Goal: Check status: Check status

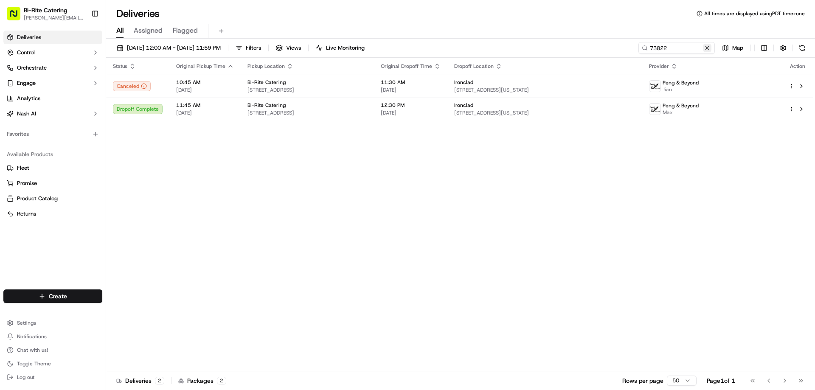
click at [705, 49] on button at bounding box center [707, 48] width 8 height 8
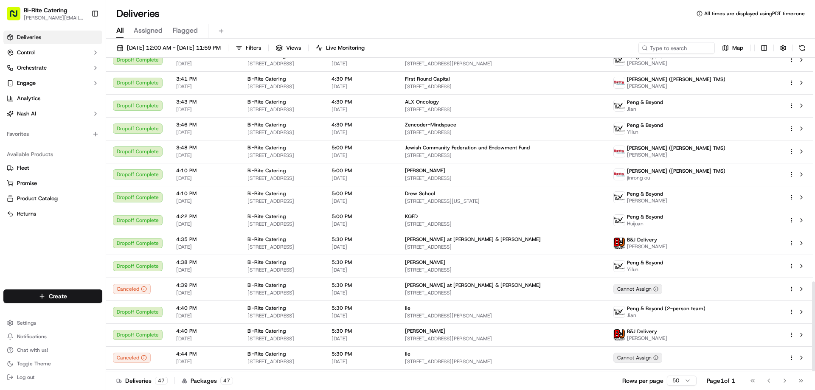
scroll to position [781, 0]
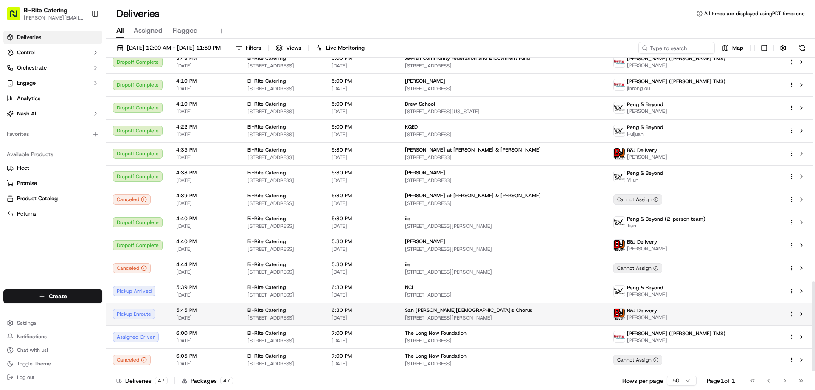
click at [325, 307] on td "Bi-Rite Catering 1970 Innes Ave, San Francisco, CA 94124, USA" at bounding box center [283, 314] width 84 height 23
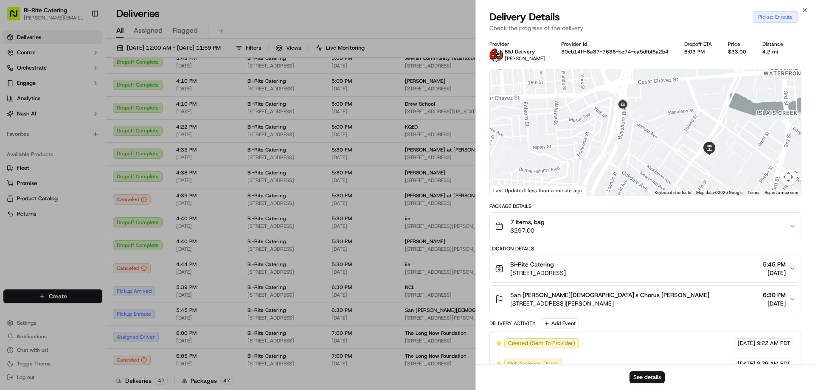
drag, startPoint x: 565, startPoint y: 143, endPoint x: 719, endPoint y: 119, distance: 156.4
click at [719, 119] on div at bounding box center [645, 132] width 311 height 127
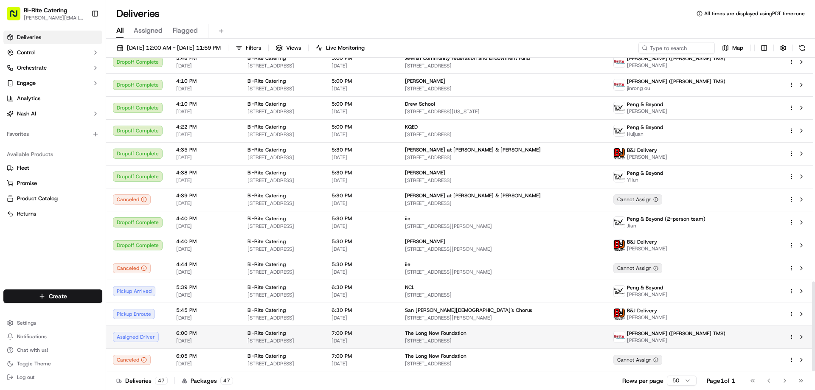
click at [392, 341] on span "[DATE]" at bounding box center [362, 341] width 60 height 7
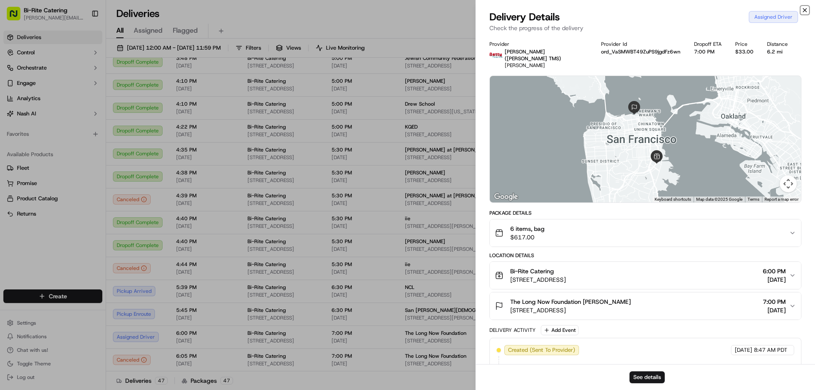
click at [806, 9] on icon "button" at bounding box center [805, 9] width 3 height 3
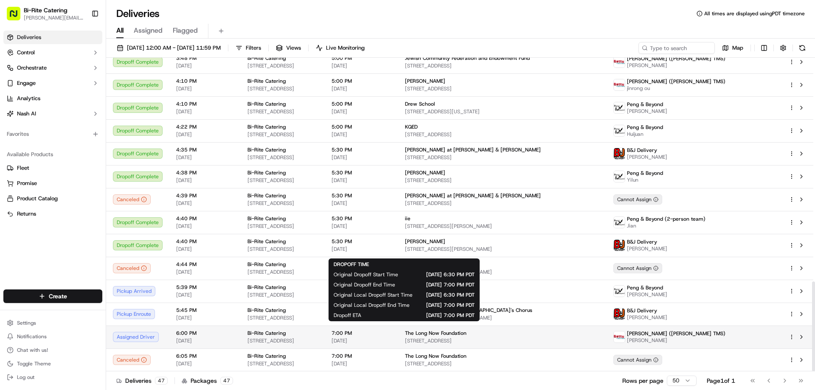
click at [392, 334] on span "7:00 PM" at bounding box center [362, 333] width 60 height 7
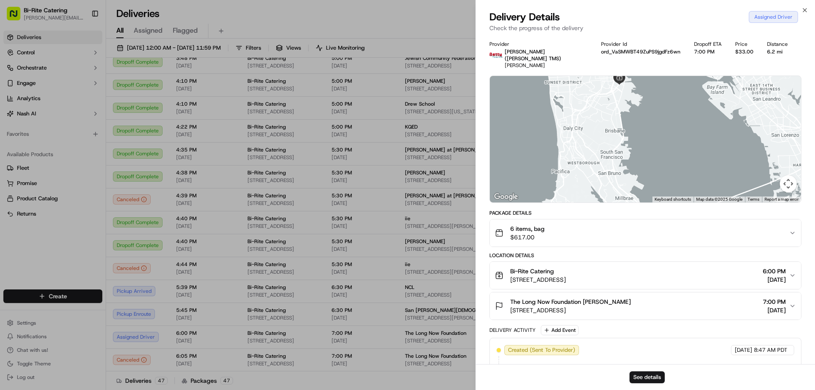
drag, startPoint x: 650, startPoint y: 130, endPoint x: 615, endPoint y: 65, distance: 74.5
click at [615, 65] on div "Provider Betty (Nash TMS) YAN SITU Provider Id ord_VaSMWBT49ZuPS9jgdFz6wn Dropo…" at bounding box center [646, 263] width 312 height 444
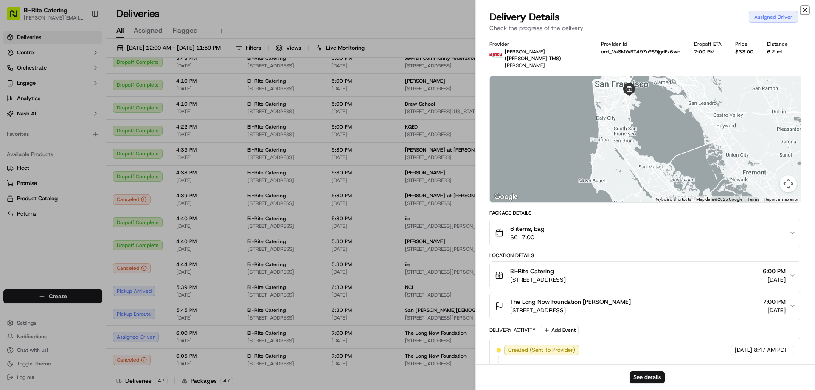
click at [806, 9] on icon "button" at bounding box center [805, 9] width 3 height 3
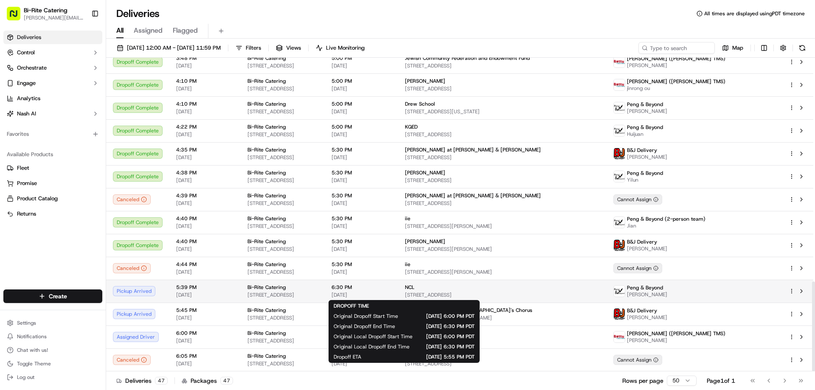
click at [392, 292] on span "[DATE]" at bounding box center [362, 295] width 60 height 7
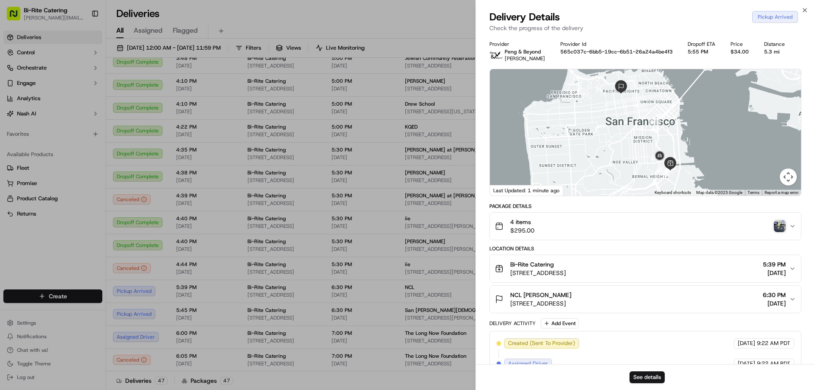
click at [779, 228] on img "button" at bounding box center [780, 226] width 12 height 12
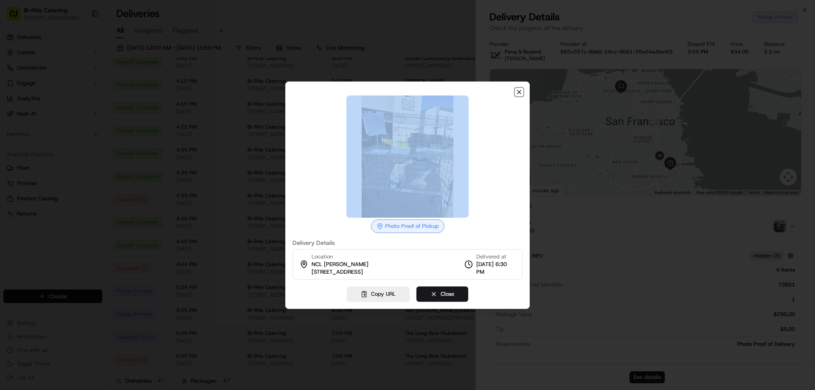
click at [520, 91] on icon "button" at bounding box center [519, 92] width 7 height 7
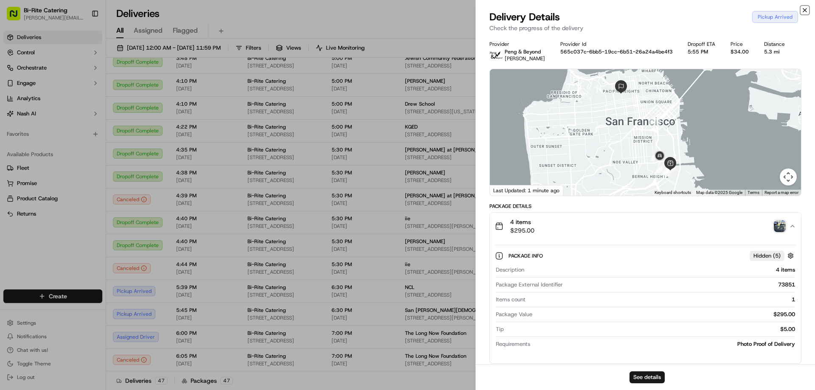
click at [807, 8] on icon "button" at bounding box center [805, 10] width 7 height 7
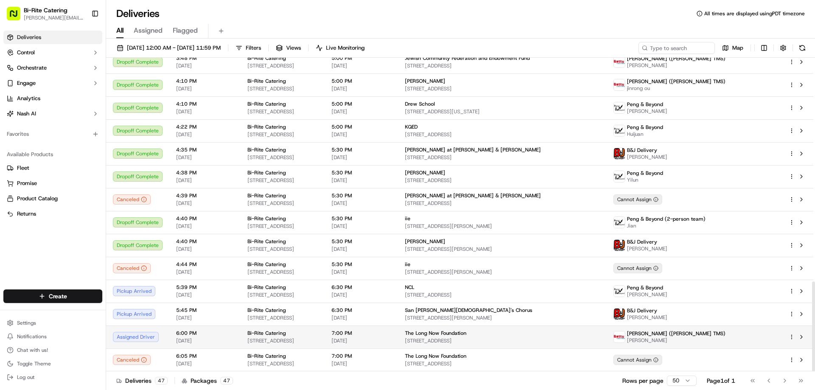
click at [392, 341] on span "[DATE]" at bounding box center [362, 341] width 60 height 7
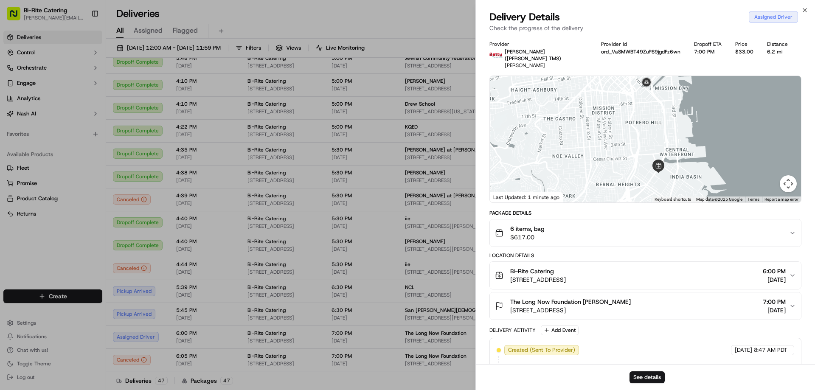
drag, startPoint x: 719, startPoint y: 99, endPoint x: 699, endPoint y: 148, distance: 53.0
click at [699, 148] on div at bounding box center [645, 139] width 311 height 127
click at [806, 11] on icon "button" at bounding box center [805, 10] width 7 height 7
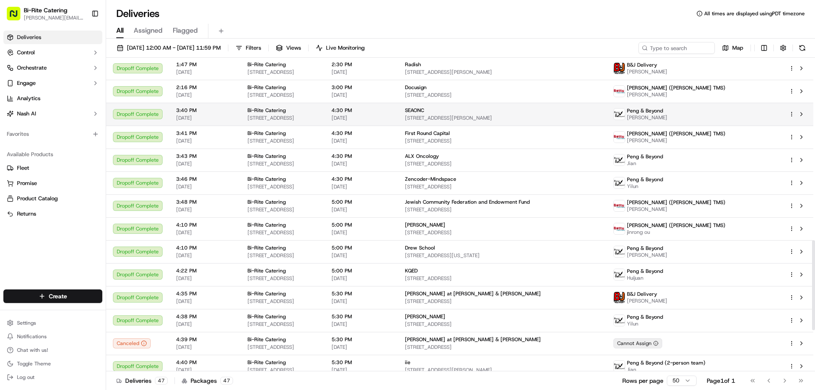
scroll to position [781, 0]
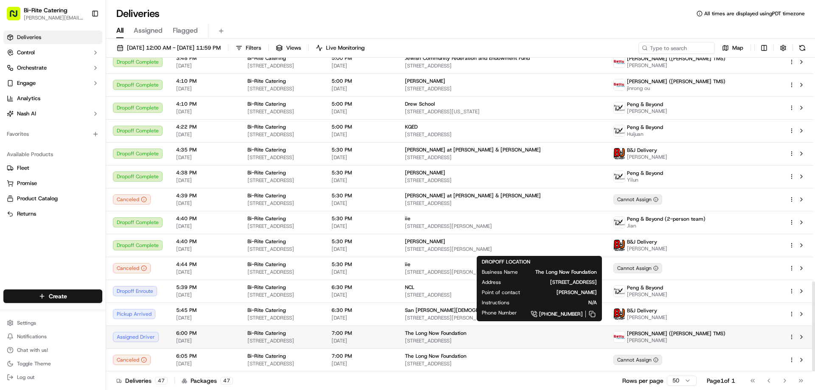
click at [523, 341] on span "[STREET_ADDRESS]" at bounding box center [502, 341] width 195 height 7
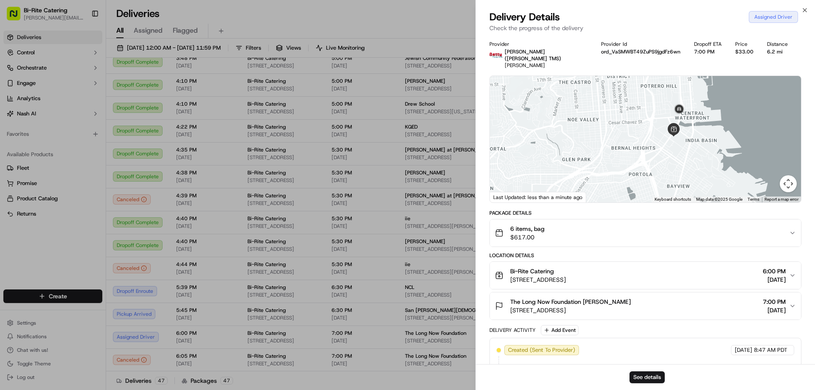
drag, startPoint x: 668, startPoint y: 172, endPoint x: 709, endPoint y: 85, distance: 96.7
click at [709, 85] on div at bounding box center [645, 139] width 311 height 127
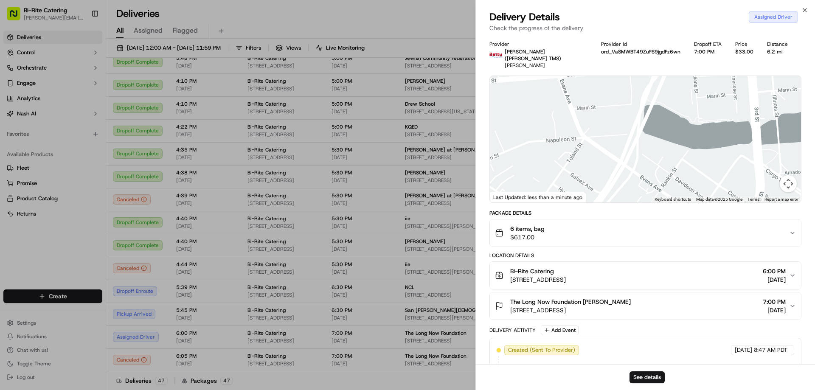
drag, startPoint x: 673, startPoint y: 94, endPoint x: 689, endPoint y: 166, distance: 73.9
click at [689, 166] on div at bounding box center [645, 139] width 311 height 127
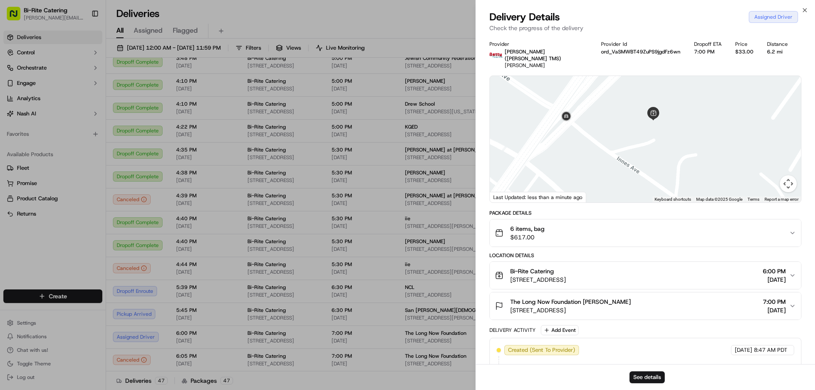
drag, startPoint x: 510, startPoint y: 126, endPoint x: 703, endPoint y: 154, distance: 195.2
click at [703, 154] on div at bounding box center [645, 139] width 311 height 127
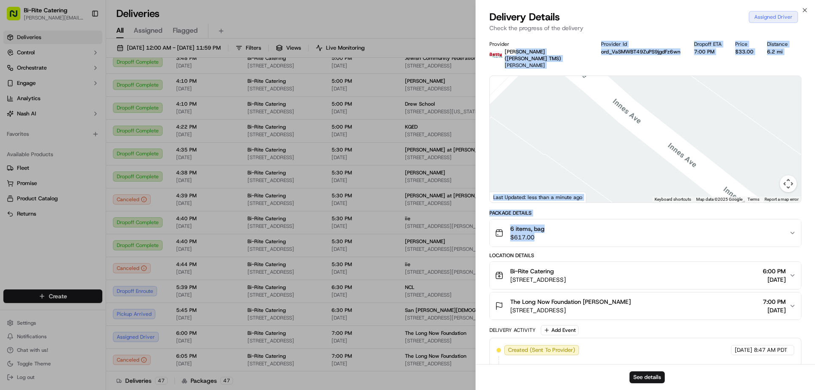
drag, startPoint x: 515, startPoint y: 53, endPoint x: 590, endPoint y: 116, distance: 97.7
click at [654, 226] on div "Provider Betty (Nash TMS) YAN SITU Provider Id ord_VaSMWBT49ZuPS9jgdFz6wn Dropo…" at bounding box center [646, 263] width 312 height 444
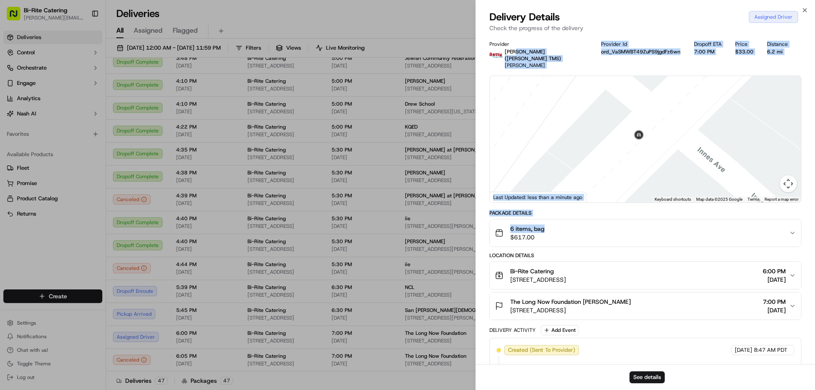
drag, startPoint x: 582, startPoint y: 116, endPoint x: 721, endPoint y: 212, distance: 168.5
click at [721, 212] on div "Provider Betty (Nash TMS) YAN SITU Provider Id ord_VaSMWBT49ZuPS9jgdFz6wn Dropo…" at bounding box center [646, 263] width 312 height 444
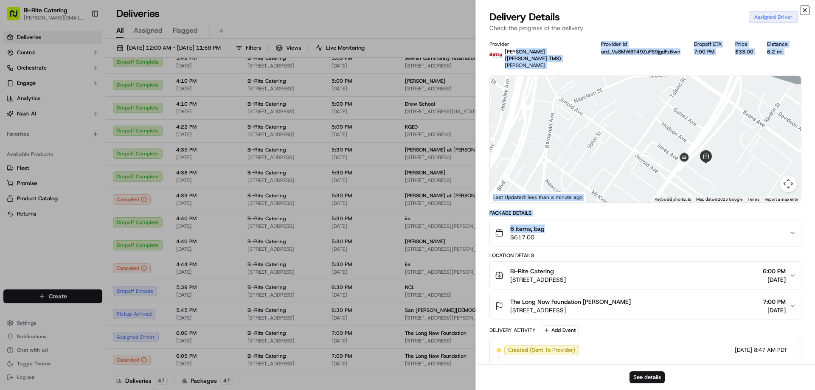
click at [805, 9] on icon "button" at bounding box center [805, 10] width 7 height 7
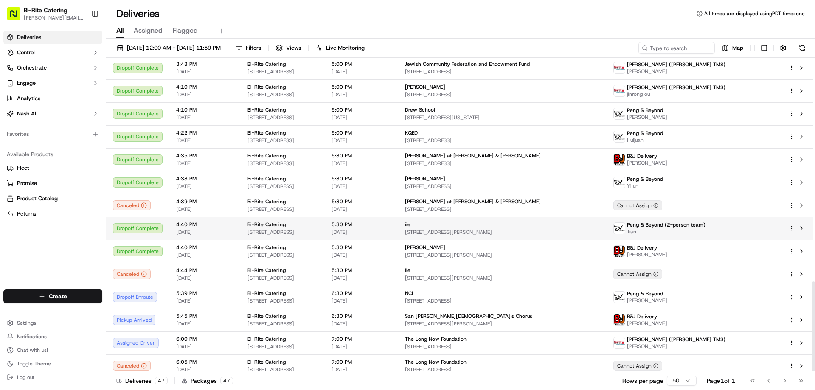
scroll to position [781, 0]
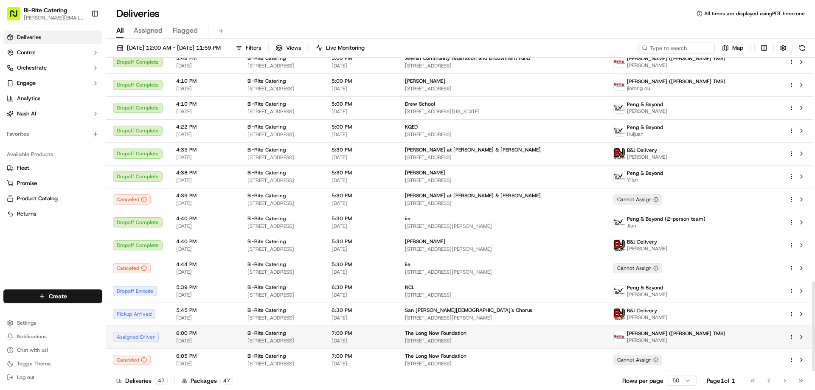
click at [392, 343] on span "[DATE]" at bounding box center [362, 341] width 60 height 7
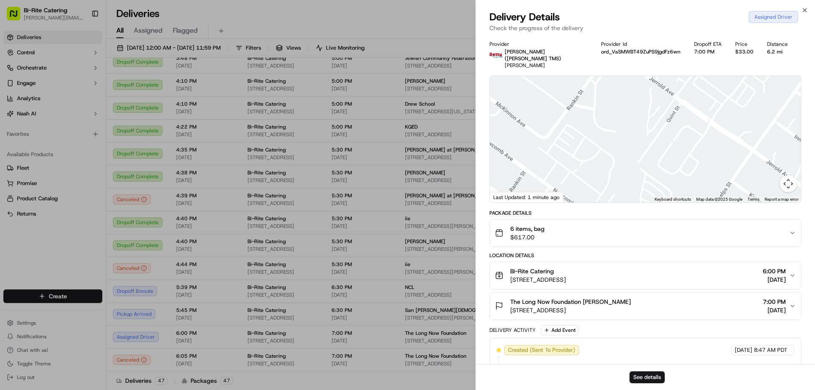
drag, startPoint x: 540, startPoint y: 113, endPoint x: 777, endPoint y: 299, distance: 300.9
click at [777, 299] on div "Provider Betty (Nash TMS) YAN SITU Provider Id ord_VaSMWBT49ZuPS9jgdFz6wn Dropo…" at bounding box center [646, 263] width 312 height 444
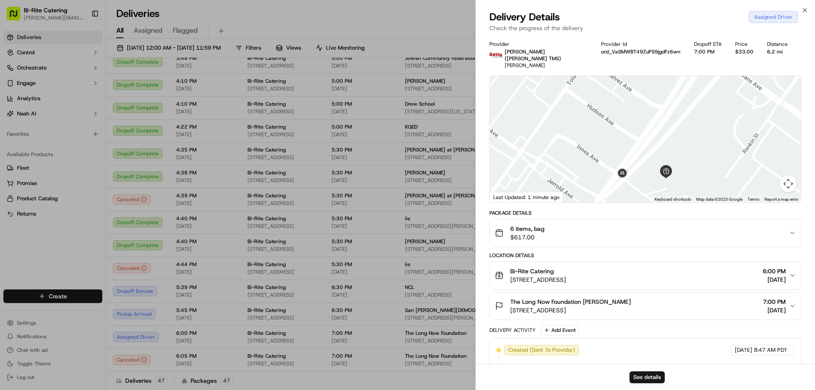
drag, startPoint x: 637, startPoint y: 109, endPoint x: 699, endPoint y: 286, distance: 187.4
click at [699, 286] on div "Provider Betty (Nash TMS) YAN SITU Provider Id ord_VaSMWBT49ZuPS9jgdFz6wn Dropo…" at bounding box center [646, 263] width 312 height 444
click at [805, 8] on icon "button" at bounding box center [805, 10] width 7 height 7
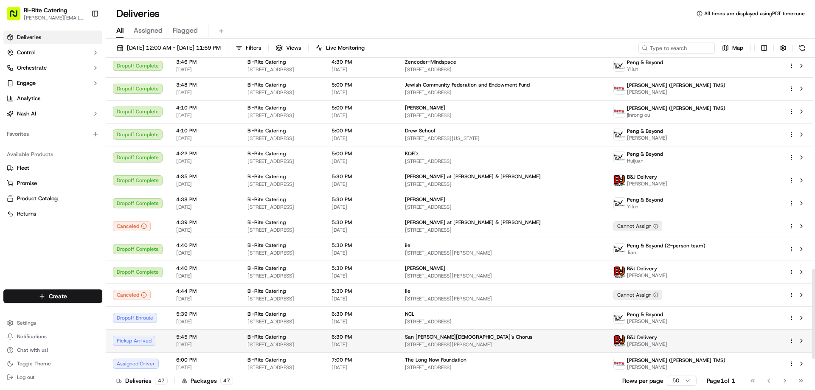
scroll to position [781, 0]
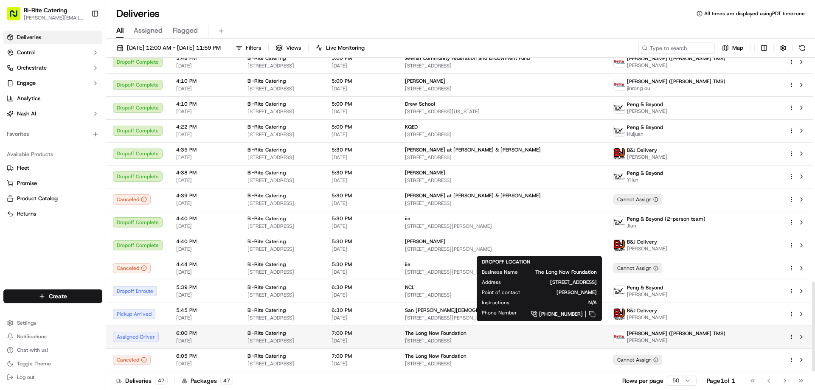
click at [580, 330] on div "The Long Now Foundation" at bounding box center [502, 333] width 195 height 7
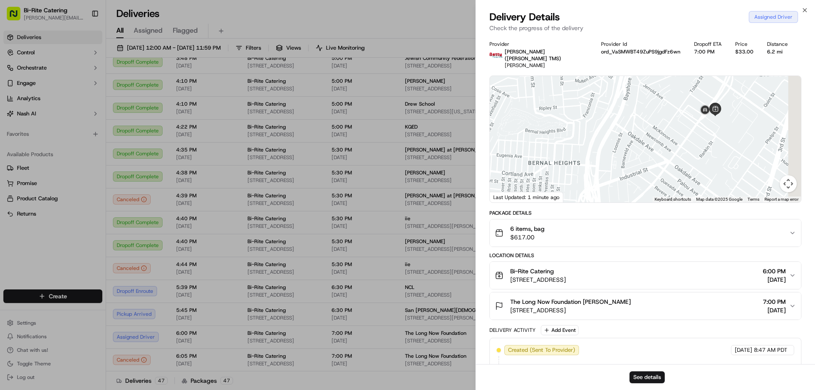
drag, startPoint x: 774, startPoint y: 123, endPoint x: 541, endPoint y: 218, distance: 252.2
click at [541, 218] on div "Provider Betty (Nash TMS) YAN SITU Provider Id ord_VaSMWBT49ZuPS9jgdFz6wn Dropo…" at bounding box center [646, 263] width 312 height 444
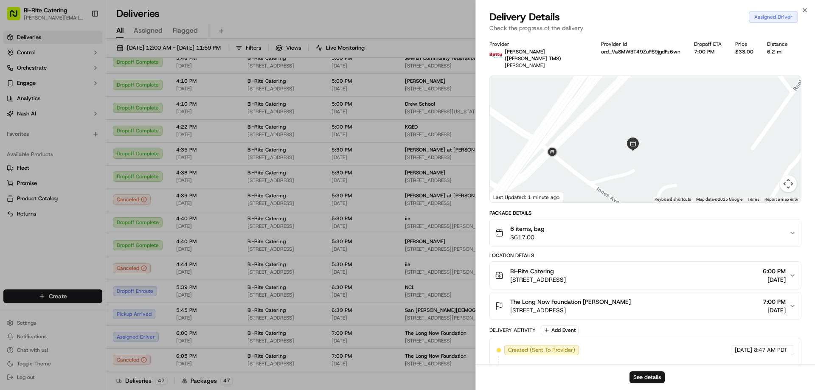
drag, startPoint x: 612, startPoint y: 88, endPoint x: 582, endPoint y: 202, distance: 117.6
click at [582, 202] on div "Provider Betty (Nash TMS) YAN SITU Provider Id ord_VaSMWBT49ZuPS9jgdFz6wn Dropo…" at bounding box center [646, 263] width 312 height 444
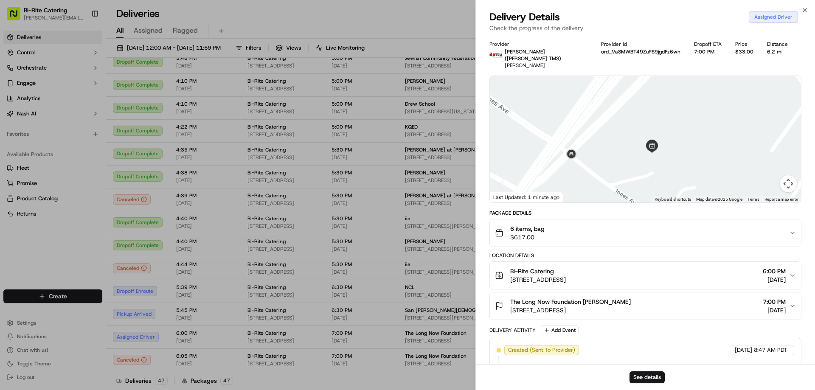
drag, startPoint x: 598, startPoint y: 172, endPoint x: 632, endPoint y: 133, distance: 52.1
click at [632, 133] on div at bounding box center [645, 139] width 311 height 127
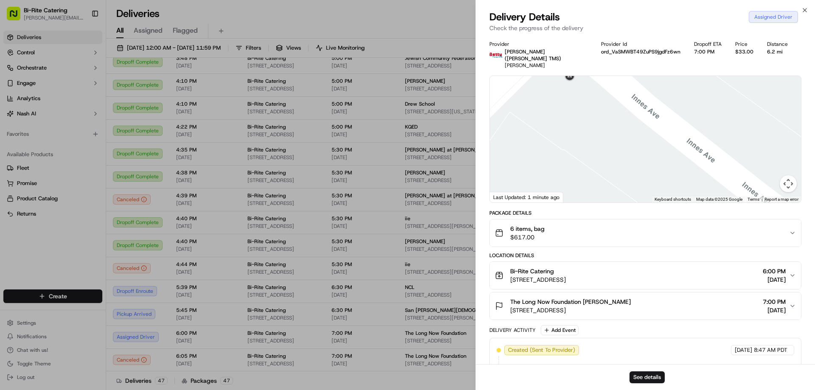
drag, startPoint x: 714, startPoint y: 151, endPoint x: 517, endPoint y: 144, distance: 196.7
click at [517, 144] on div at bounding box center [645, 139] width 311 height 127
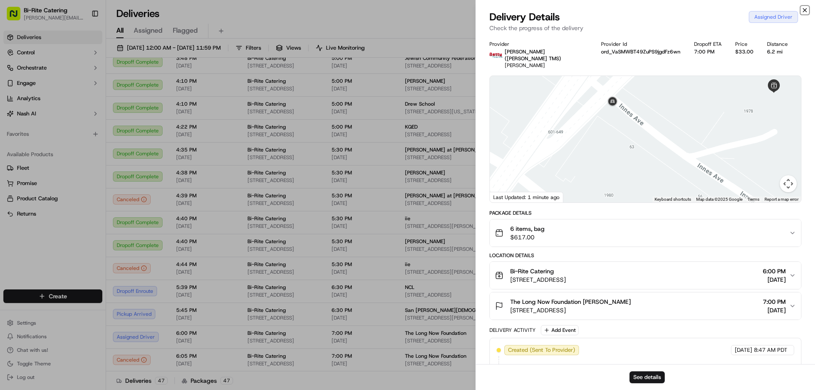
click at [804, 9] on icon "button" at bounding box center [805, 10] width 7 height 7
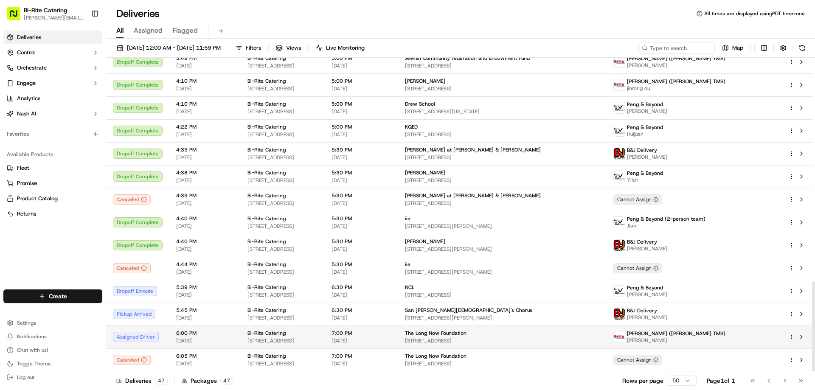
click at [600, 338] on span "[STREET_ADDRESS]" at bounding box center [502, 341] width 195 height 7
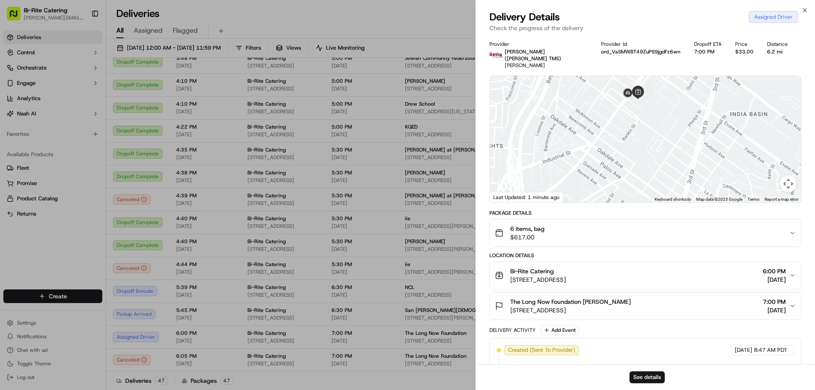
drag, startPoint x: 701, startPoint y: 93, endPoint x: 640, endPoint y: 220, distance: 140.6
click at [640, 220] on div "Provider Betty (Nash TMS) YAN SITU Provider Id ord_VaSMWBT49ZuPS9jgdFz6wn Dropo…" at bounding box center [646, 263] width 312 height 444
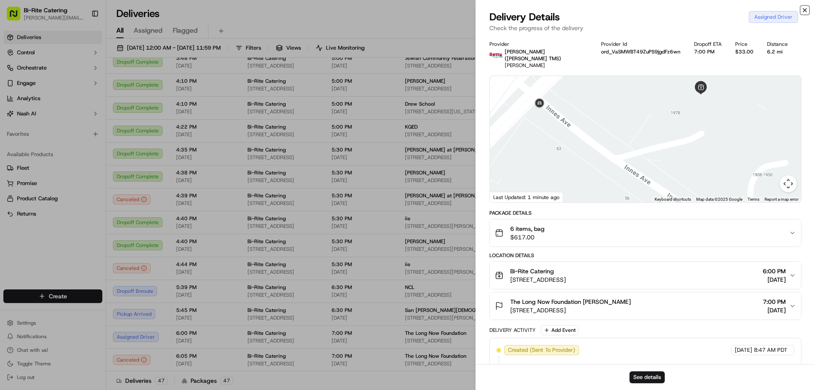
click at [807, 9] on icon "button" at bounding box center [805, 9] width 3 height 3
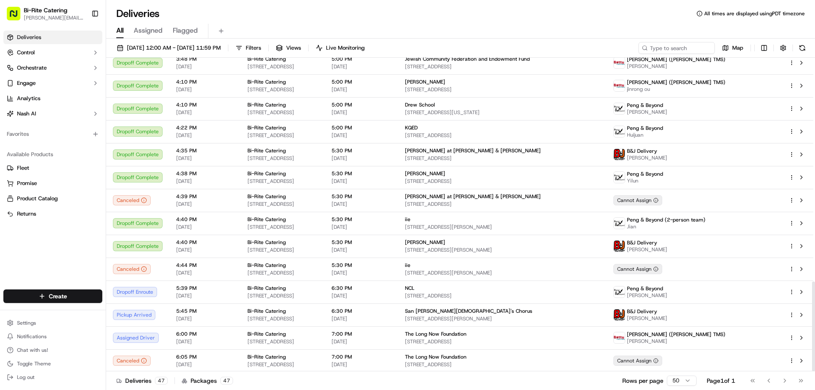
scroll to position [781, 0]
click at [586, 340] on span "[STREET_ADDRESS]" at bounding box center [502, 341] width 195 height 7
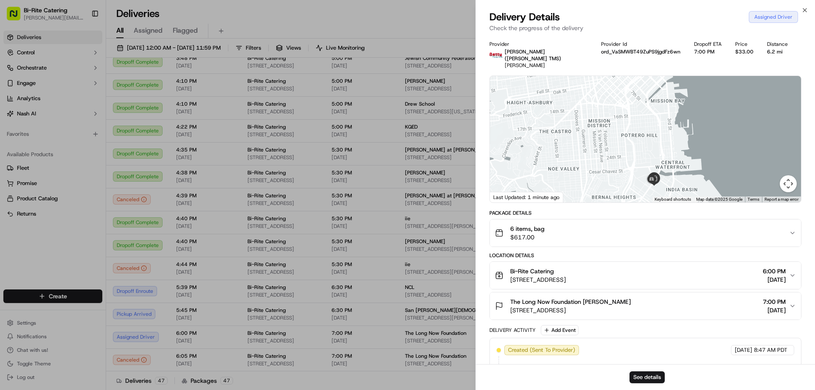
drag, startPoint x: 604, startPoint y: 142, endPoint x: 705, endPoint y: 56, distance: 131.9
click at [705, 56] on div "Provider [PERSON_NAME] ([PERSON_NAME] TMS) [PERSON_NAME] Provider Id ord_VaSMWB…" at bounding box center [646, 263] width 312 height 444
click at [789, 179] on button "Map camera controls" at bounding box center [788, 183] width 17 height 17
click at [767, 137] on button "Zoom in" at bounding box center [767, 141] width 17 height 17
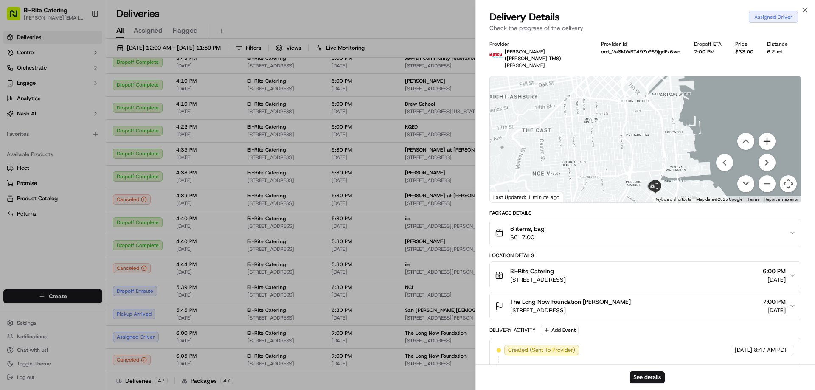
click at [767, 137] on button "Zoom in" at bounding box center [767, 141] width 17 height 17
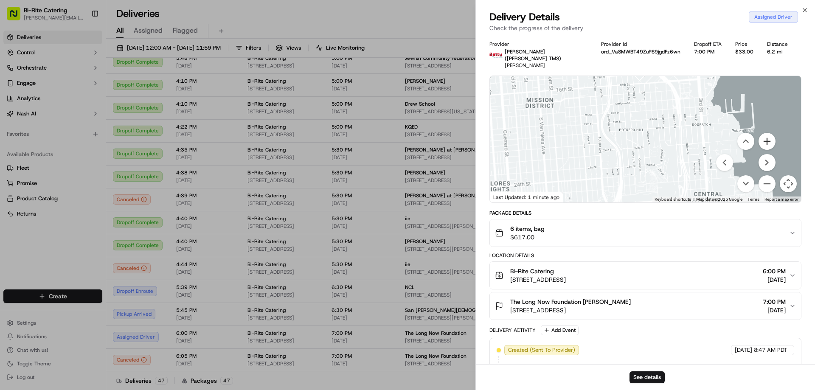
click at [767, 137] on button "Zoom in" at bounding box center [767, 141] width 17 height 17
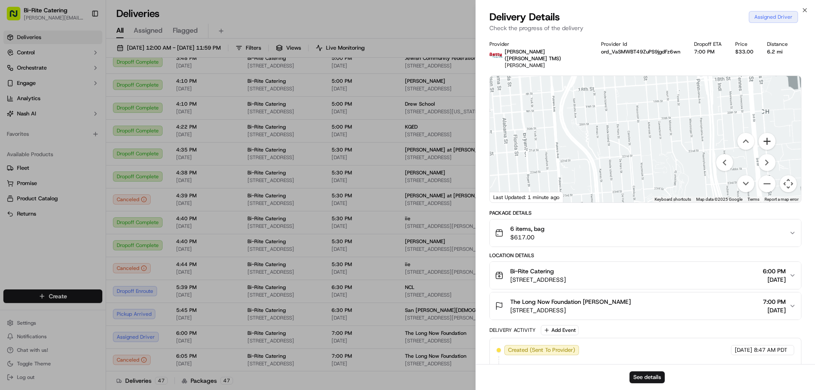
click at [767, 137] on button "Zoom in" at bounding box center [767, 141] width 17 height 17
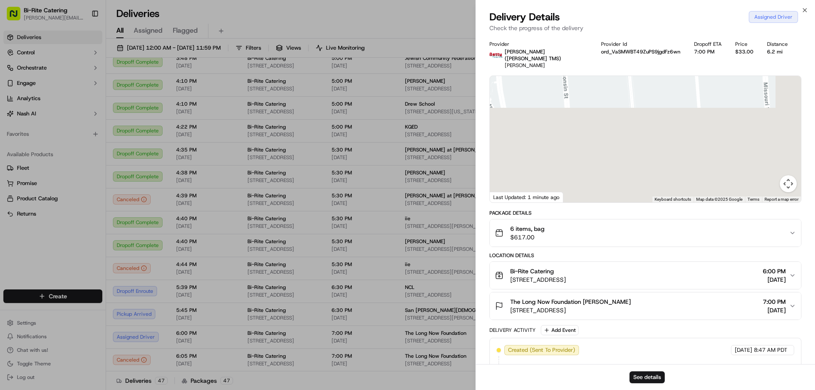
drag, startPoint x: 620, startPoint y: 65, endPoint x: 501, endPoint y: -37, distance: 157.3
click at [501, 0] on html "Bi-Rite Catering [PERSON_NAME][EMAIL_ADDRESS][PERSON_NAME][DOMAIN_NAME] Toggle …" at bounding box center [407, 195] width 815 height 390
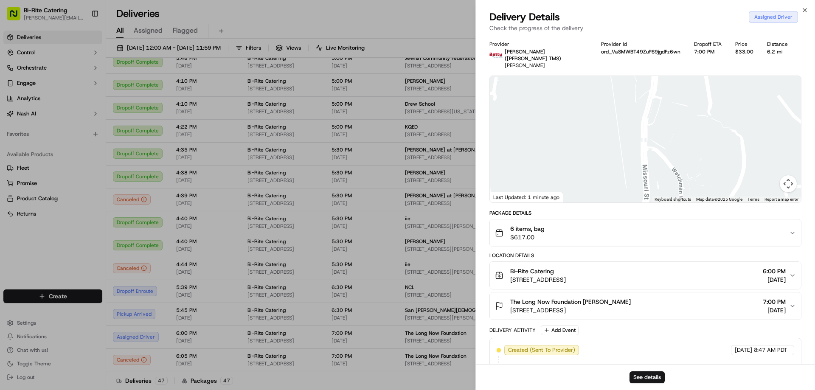
drag, startPoint x: 677, startPoint y: 131, endPoint x: 568, endPoint y: 29, distance: 149.3
click at [571, 31] on div "Delivery Details Assigned Driver Check the progress of the delivery Provider [P…" at bounding box center [645, 200] width 339 height 380
drag, startPoint x: 666, startPoint y: 119, endPoint x: 623, endPoint y: 16, distance: 111.8
click at [628, 17] on div "Delivery Details Assigned Driver Check the progress of the delivery Provider [P…" at bounding box center [645, 200] width 339 height 380
click at [785, 179] on button "Map camera controls" at bounding box center [788, 183] width 17 height 17
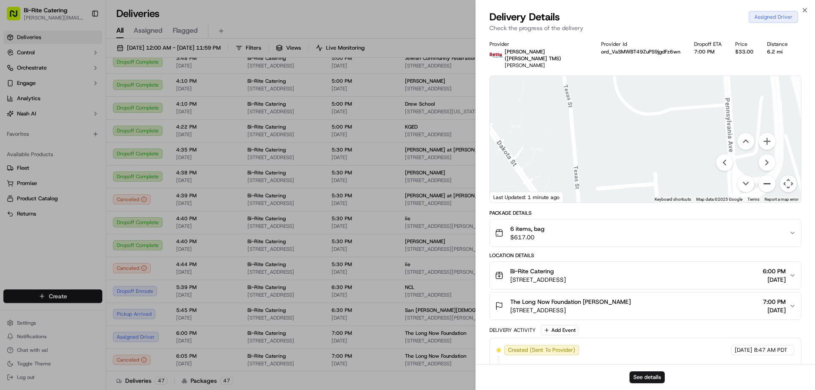
click at [763, 176] on button "Zoom out" at bounding box center [767, 183] width 17 height 17
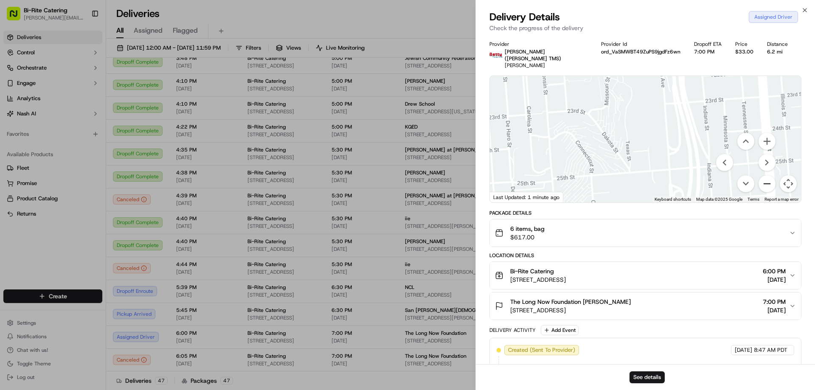
click at [763, 176] on button "Zoom out" at bounding box center [767, 183] width 17 height 17
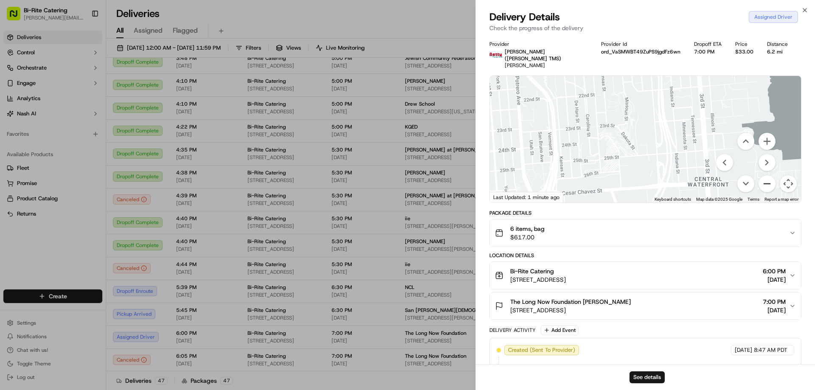
click at [763, 176] on button "Zoom out" at bounding box center [767, 183] width 17 height 17
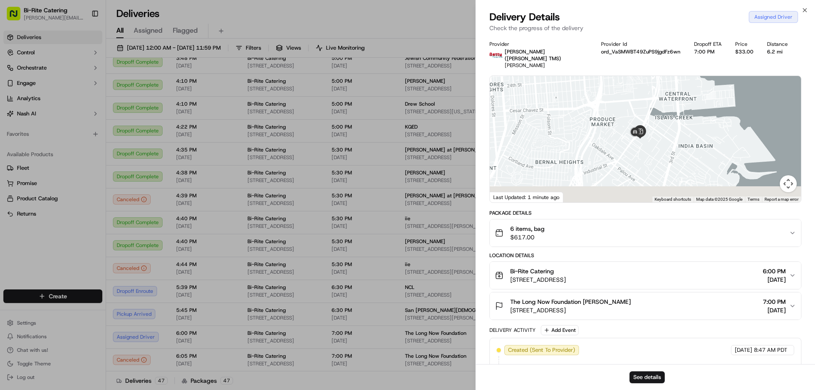
drag, startPoint x: 670, startPoint y: 168, endPoint x: 662, endPoint y: 91, distance: 77.3
click at [662, 91] on div at bounding box center [645, 139] width 311 height 127
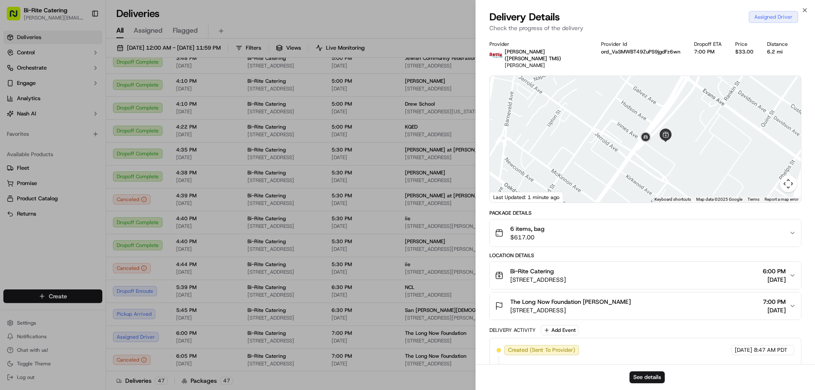
drag, startPoint x: 713, startPoint y: 94, endPoint x: 654, endPoint y: 196, distance: 117.8
click at [654, 196] on div "← Move left → Move right ↑ Move up ↓ Move down + Zoom in - Zoom out Home Jump l…" at bounding box center [646, 139] width 312 height 127
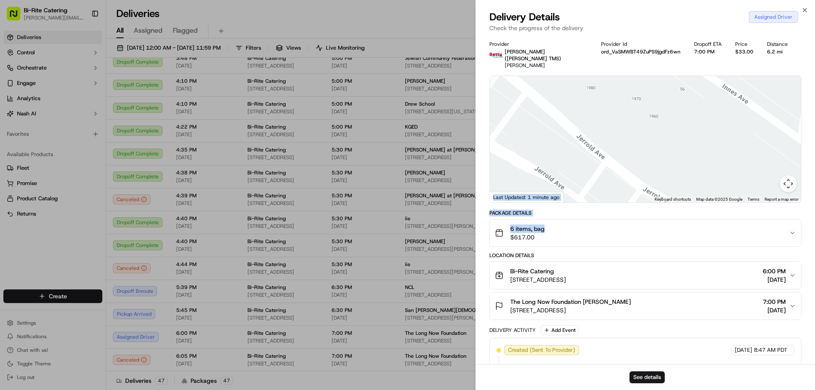
drag, startPoint x: 684, startPoint y: 67, endPoint x: 606, endPoint y: 209, distance: 162.3
click at [606, 218] on div "Provider [PERSON_NAME] ([PERSON_NAME] TMS) [PERSON_NAME] Provider Id ord_VaSMWB…" at bounding box center [646, 263] width 312 height 444
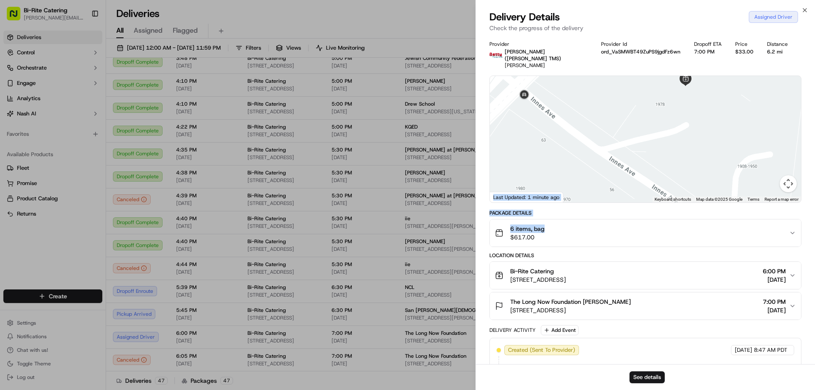
drag, startPoint x: 680, startPoint y: 110, endPoint x: 641, endPoint y: 155, distance: 60.5
click at [608, 214] on div "Provider [PERSON_NAME] ([PERSON_NAME] TMS) [PERSON_NAME] Provider Id ord_VaSMWB…" at bounding box center [646, 263] width 312 height 444
